Goal: Find specific page/section: Find specific page/section

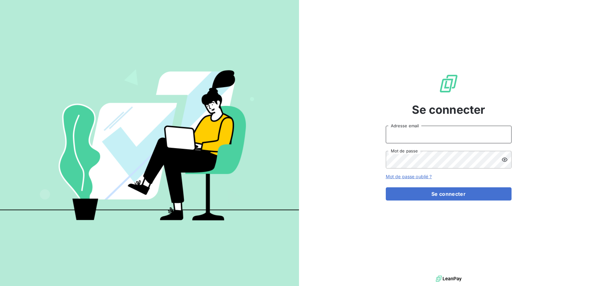
click at [443, 137] on input "Adresse email" at bounding box center [449, 135] width 126 height 18
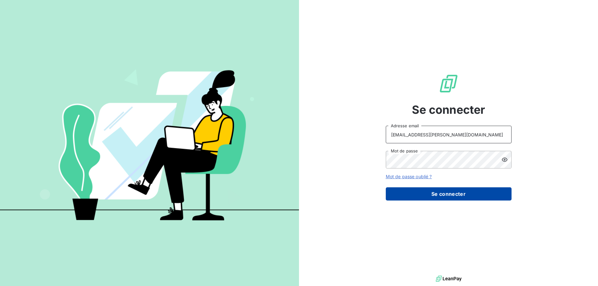
type input "carine.bourgeois@crous-bfc.fr"
click at [437, 193] on button "Se connecter" at bounding box center [449, 193] width 126 height 13
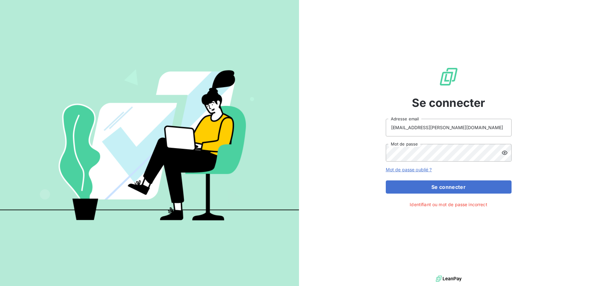
click at [504, 152] on icon at bounding box center [504, 153] width 6 height 6
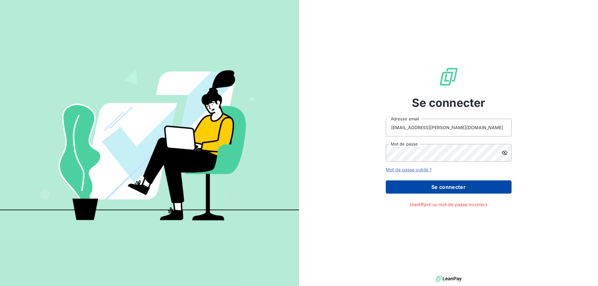
click at [452, 185] on button "Se connecter" at bounding box center [449, 186] width 126 height 13
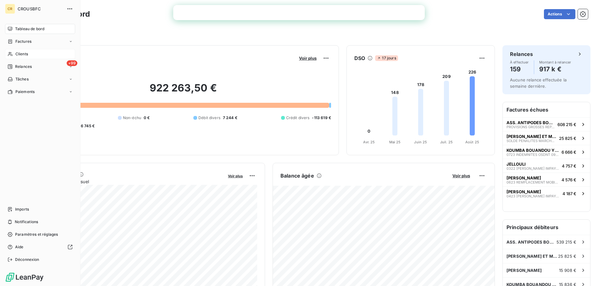
click at [17, 53] on span "Clients" at bounding box center [21, 54] width 13 height 6
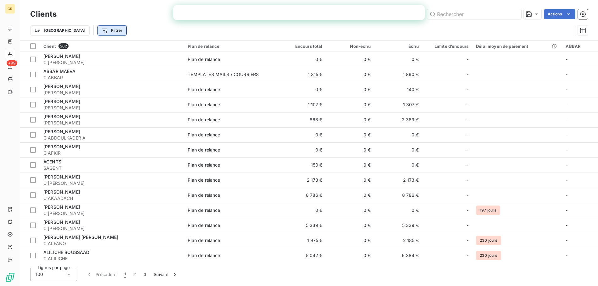
click at [85, 32] on html "CR +99 Clients Actions Trier Filtrer Client 282 Plan de relance Encours total N…" at bounding box center [299, 143] width 598 height 286
type input "BOUREZG"
click at [112, 51] on input "BOUREZG" at bounding box center [111, 47] width 80 height 13
click at [88, 200] on html "CR +99 Clients Actions Trier Filtrer BOUREZG Rechercher et sélectionner Client …" at bounding box center [299, 143] width 598 height 286
click at [73, 32] on html "CR +99 Clients Actions Trier Filtrer Client 282 Plan de relance Encours total N…" at bounding box center [299, 143] width 598 height 286
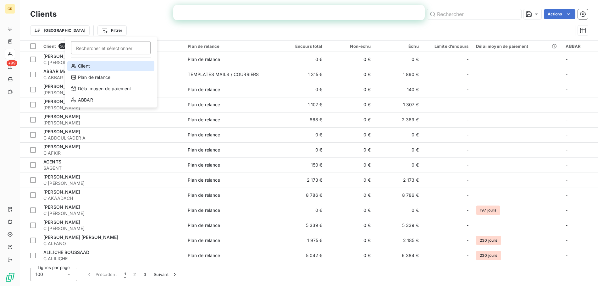
click at [83, 64] on div "Client" at bounding box center [110, 66] width 87 height 10
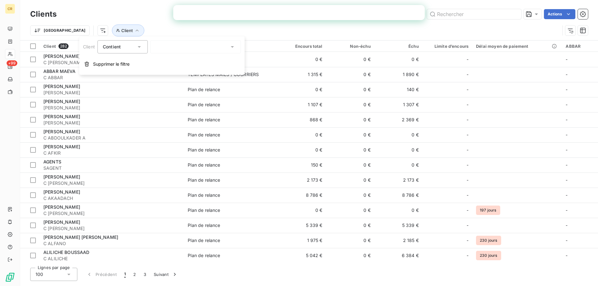
click at [165, 48] on div at bounding box center [195, 46] width 91 height 13
type input "BOURE"
drag, startPoint x: 157, startPoint y: 63, endPoint x: 154, endPoint y: 69, distance: 7.3
click at [157, 63] on div at bounding box center [157, 60] width 6 height 6
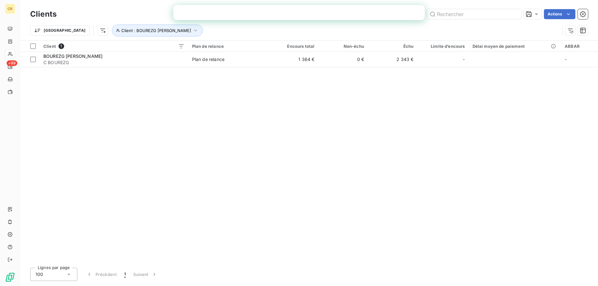
click at [52, 107] on div "Client 1 Plan de relance Encours total Non-échu Échu Limite d’encours Délai moy…" at bounding box center [309, 152] width 578 height 222
